Goal: Task Accomplishment & Management: Complete application form

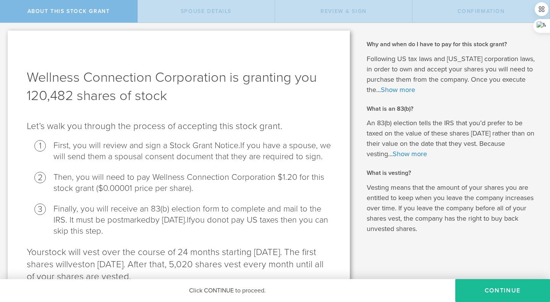
click at [493, 289] on button "CONTINUE" at bounding box center [502, 290] width 95 height 23
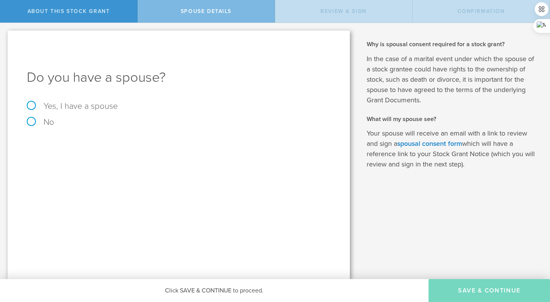
click at [32, 105] on label "Yes, I have a spouse" at bounding box center [179, 106] width 304 height 8
click at [5, 35] on input "Yes, I have a spouse" at bounding box center [2, 29] width 5 height 12
radio input "true"
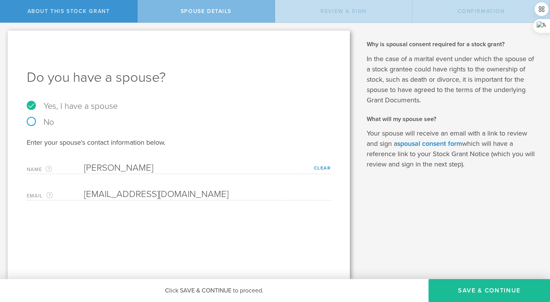
click at [463, 284] on button "Save & Continue" at bounding box center [490, 290] width 122 height 23
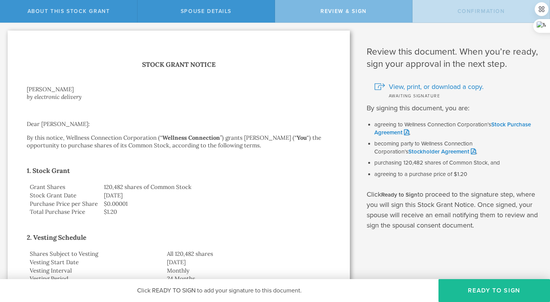
click at [471, 290] on button "Ready to Sign" at bounding box center [495, 290] width 112 height 23
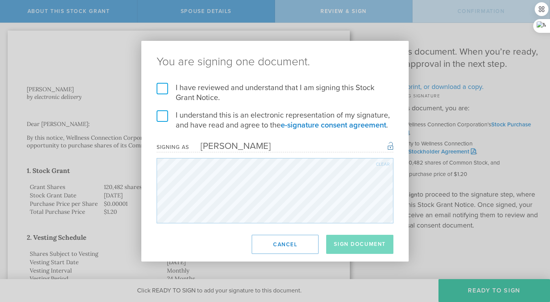
click at [161, 85] on label "I have reviewed and understand that I am signing this Stock Grant Notice." at bounding box center [275, 93] width 237 height 20
click at [0, 0] on input "I have reviewed and understand that I am signing this Stock Grant Notice." at bounding box center [0, 0] width 0 height 0
click at [162, 113] on label "I understand this is an electronic representation of my signature, and have rea…" at bounding box center [275, 120] width 237 height 20
click at [0, 0] on input "I understand this is an electronic representation of my signature, and have rea…" at bounding box center [0, 0] width 0 height 0
click at [351, 245] on button "Sign Document" at bounding box center [359, 244] width 67 height 19
